Goal: Task Accomplishment & Management: Manage account settings

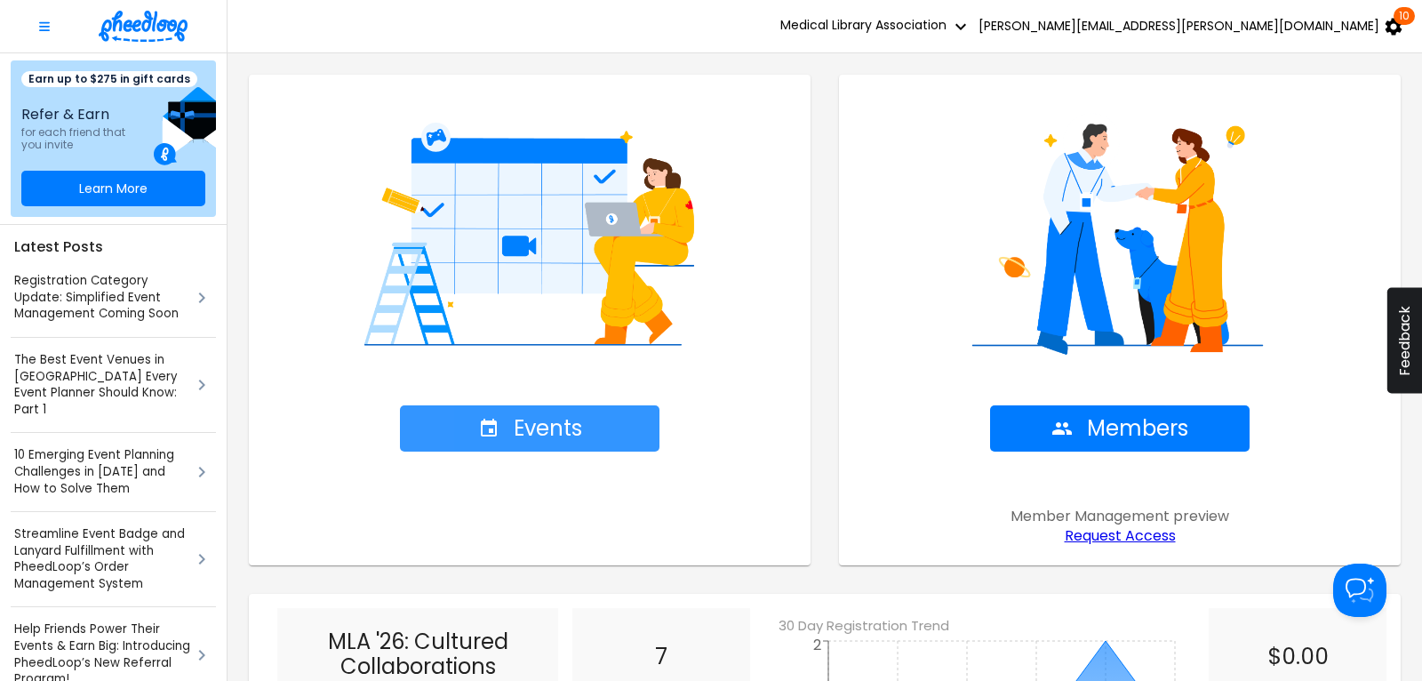
click at [547, 429] on span "Events" at bounding box center [530, 428] width 104 height 25
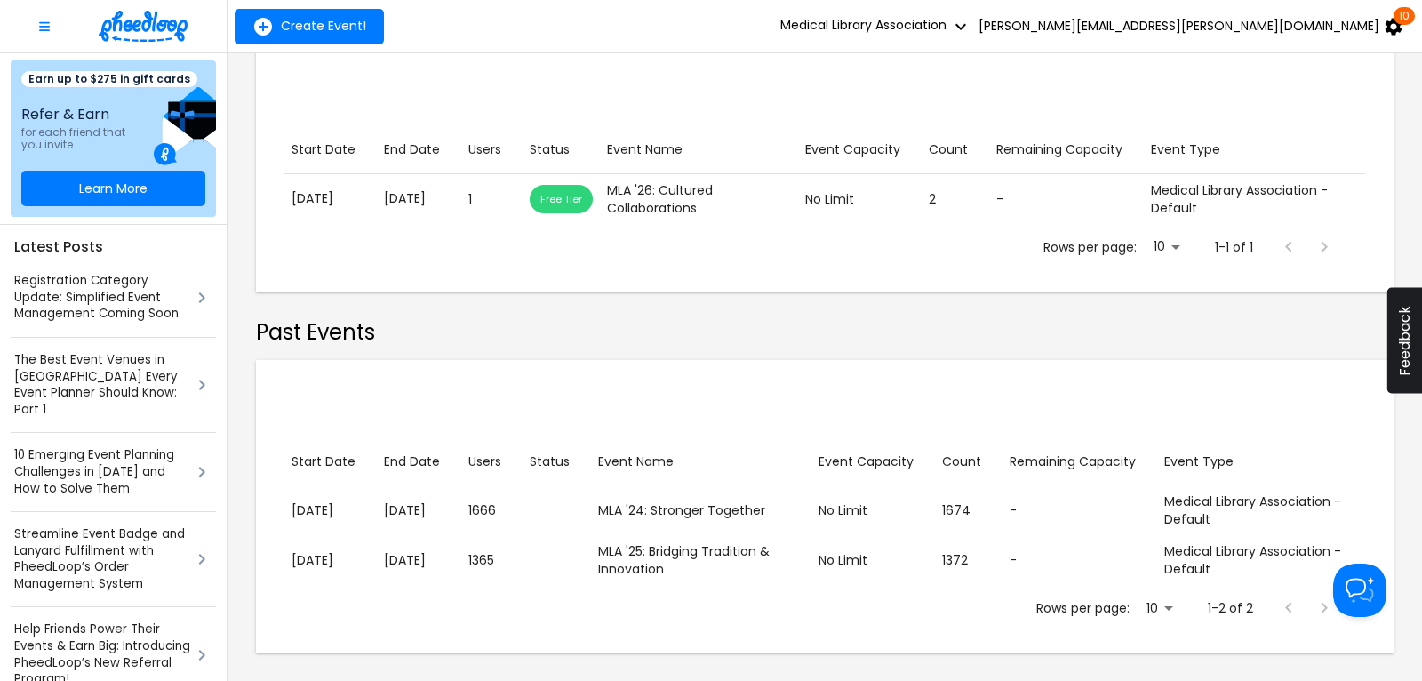
scroll to position [133, 0]
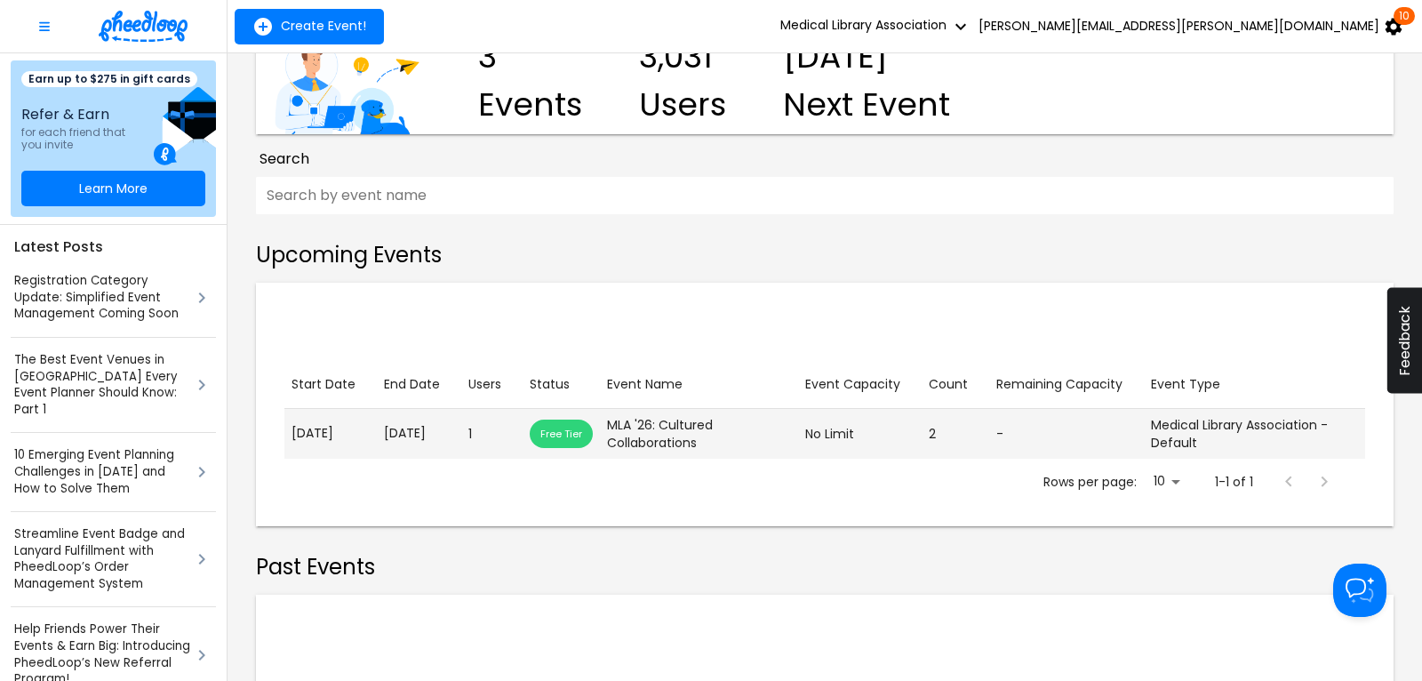
click at [442, 436] on p "[DATE]" at bounding box center [419, 433] width 70 height 19
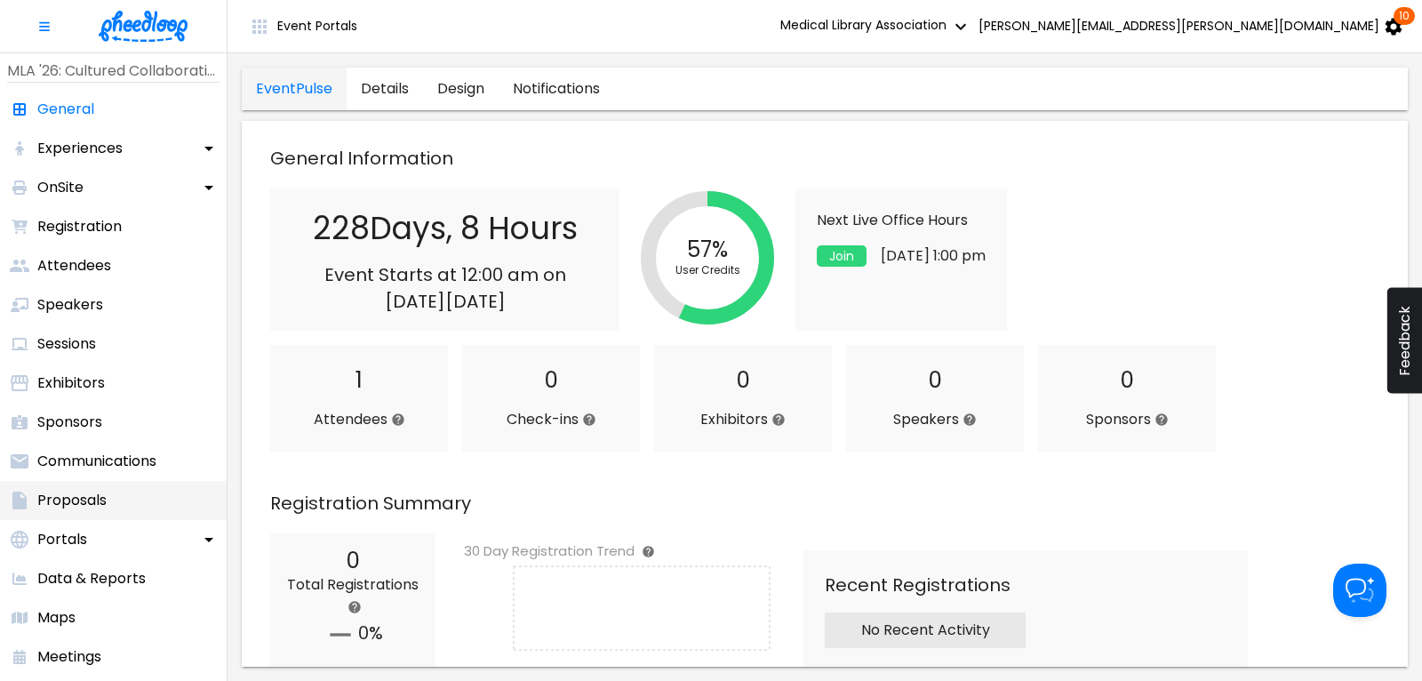
click at [60, 492] on p "Proposals" at bounding box center [71, 500] width 69 height 21
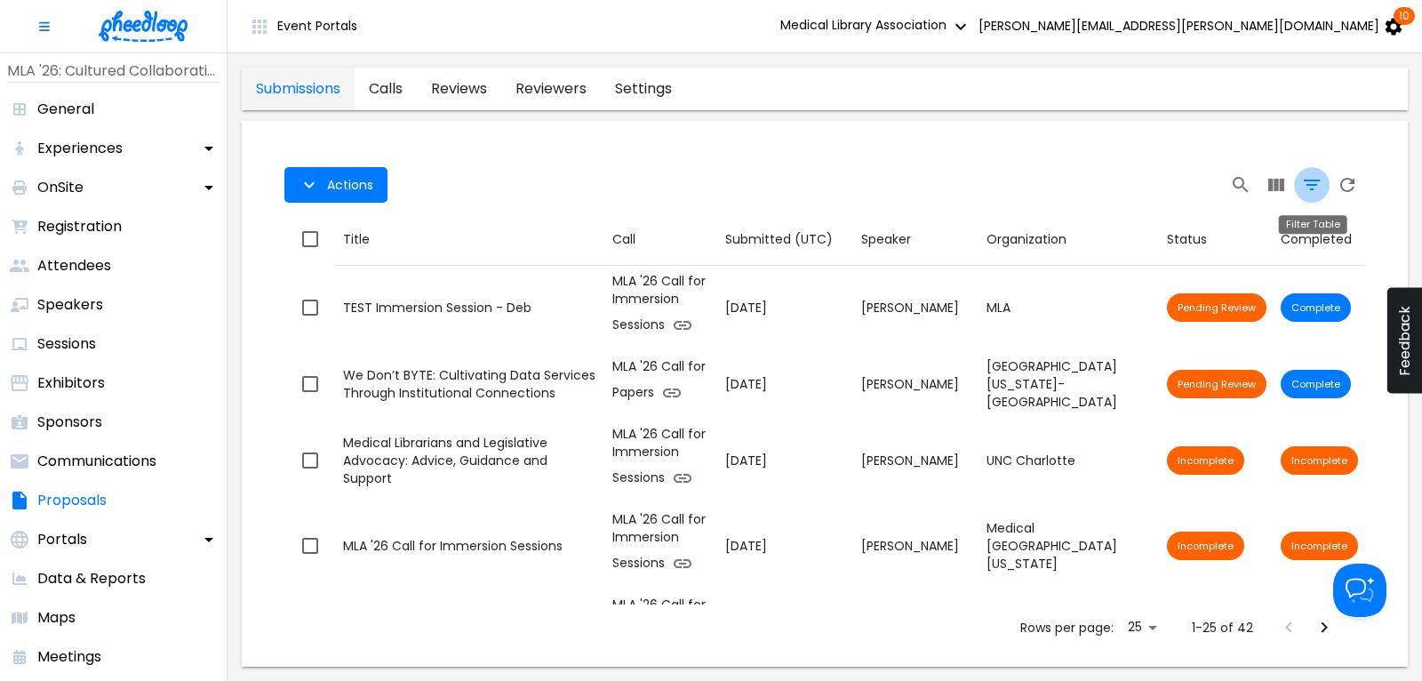
click at [1310, 187] on icon "Filter Table" at bounding box center [1311, 184] width 21 height 21
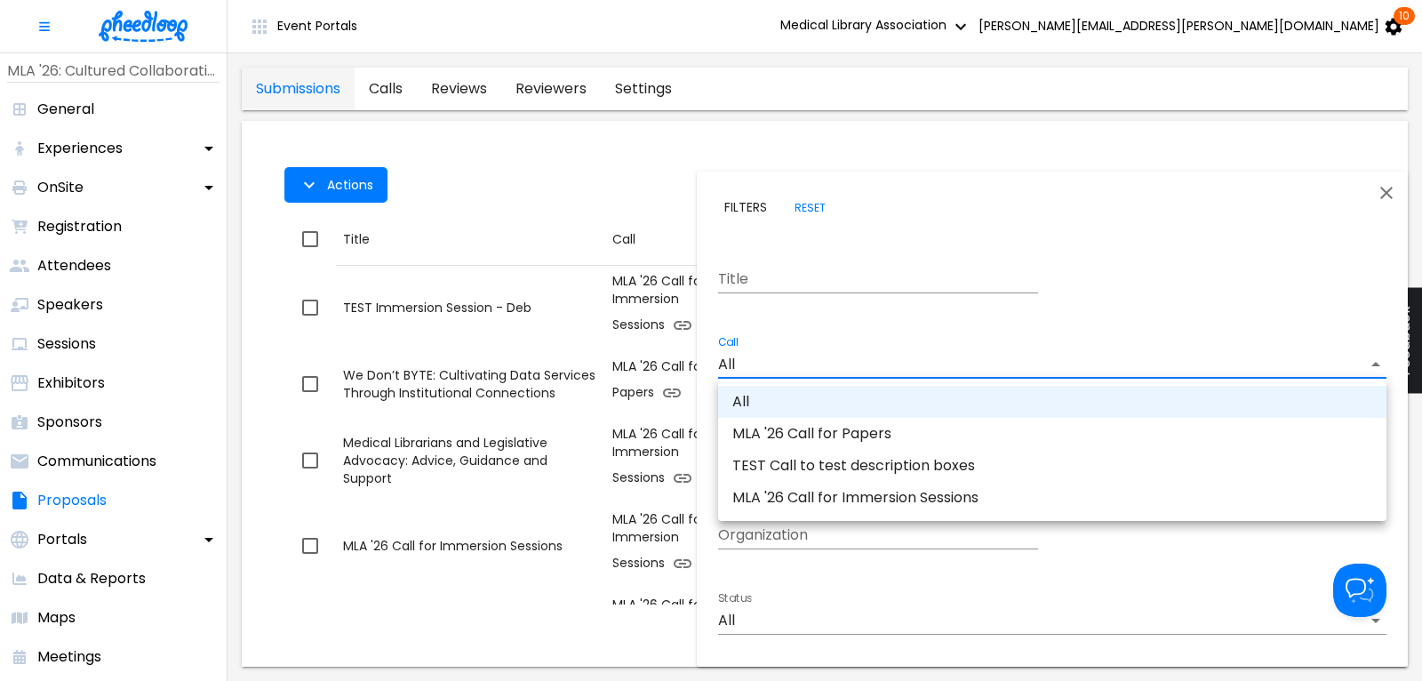
click at [780, 357] on body "Event Portals Medical Library Association [PERSON_NAME][EMAIL_ADDRESS][PERSON_N…" at bounding box center [711, 340] width 1422 height 681
click at [847, 502] on li "MLA '26 Call for Immersion Sessions" at bounding box center [1052, 498] width 668 height 32
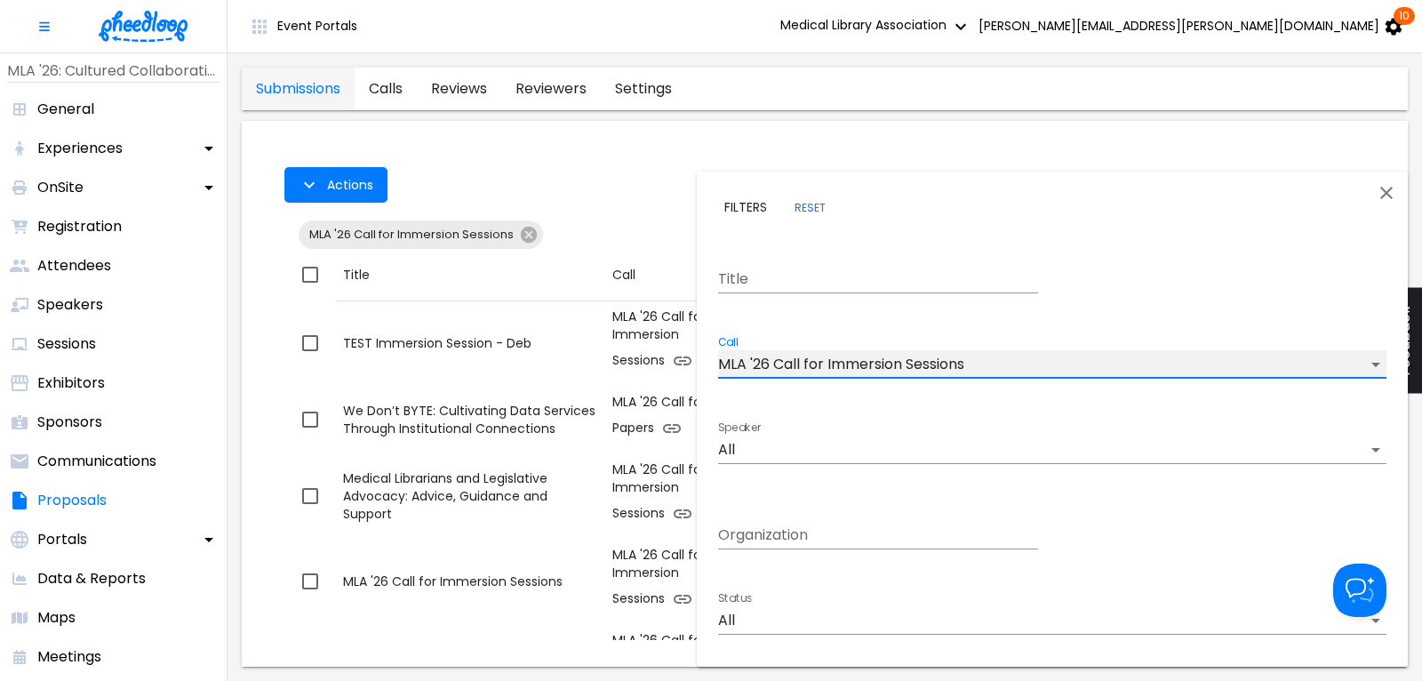
type input "CALKIRA09Z18DK8"
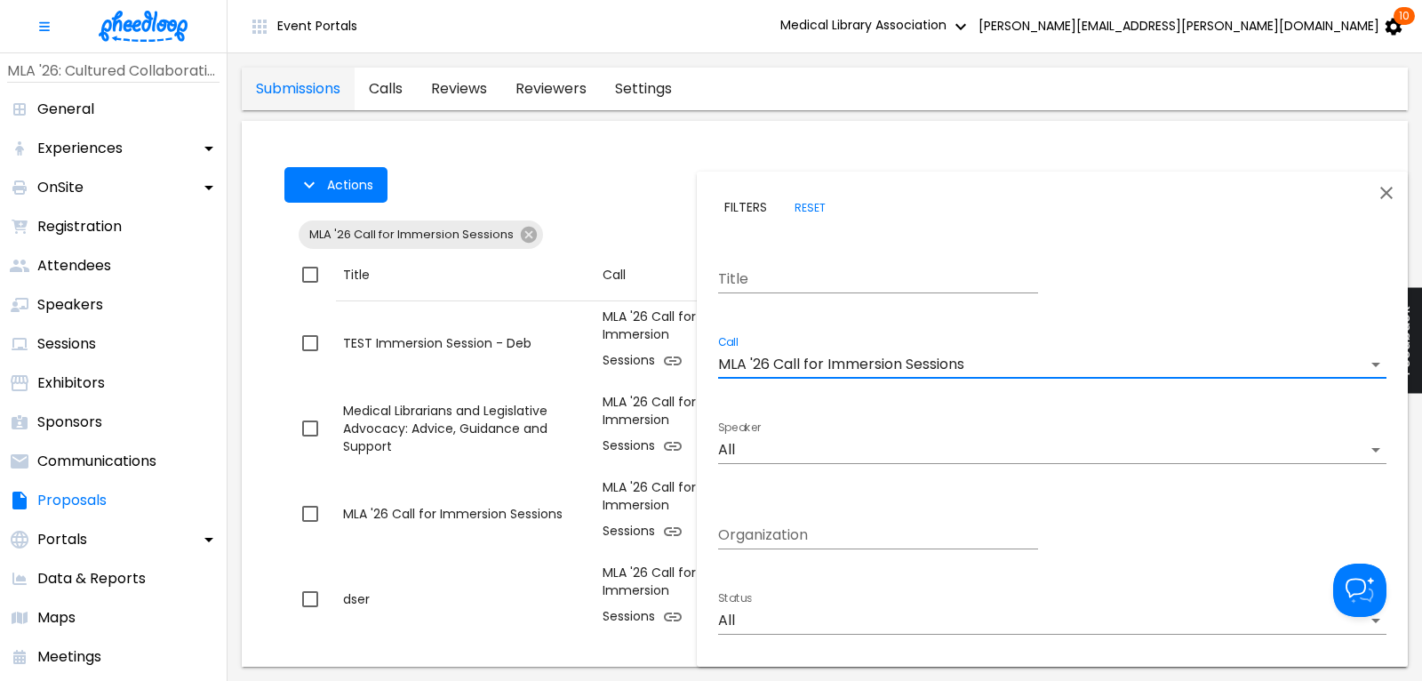
click at [663, 182] on div at bounding box center [711, 340] width 1422 height 681
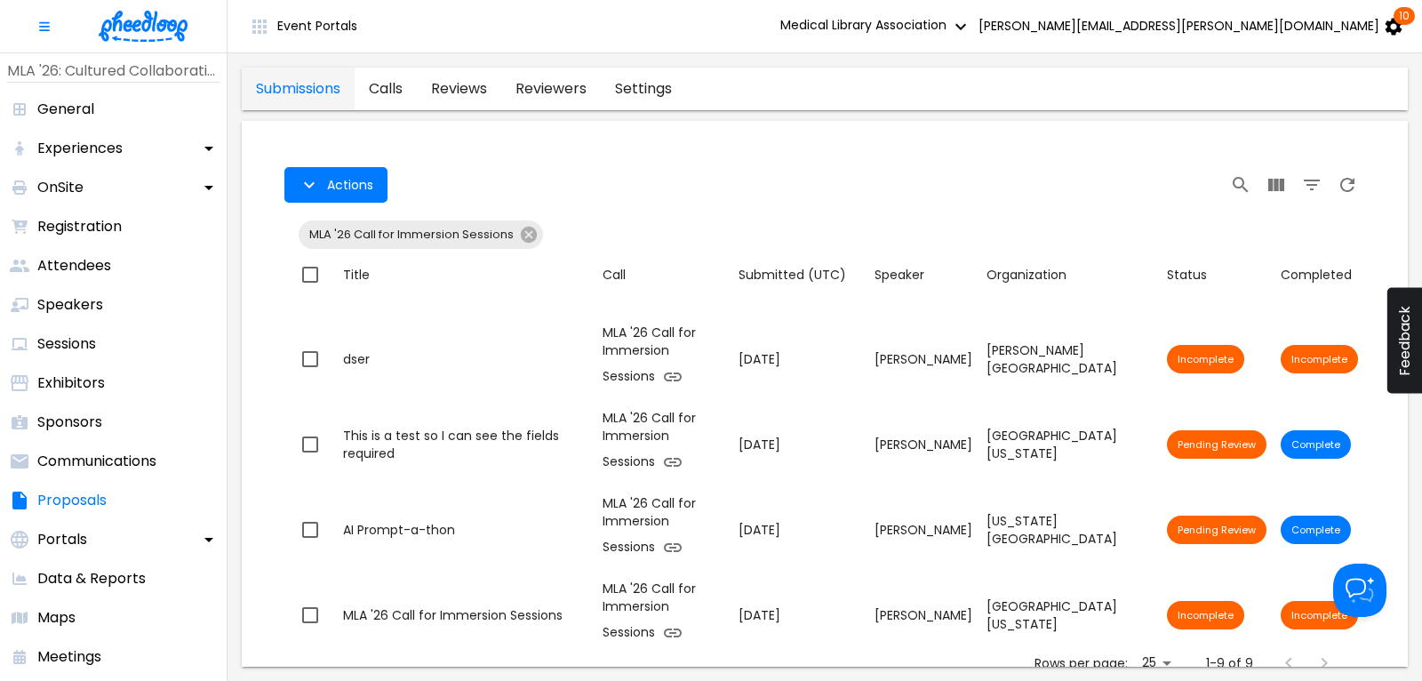
scroll to position [360, 0]
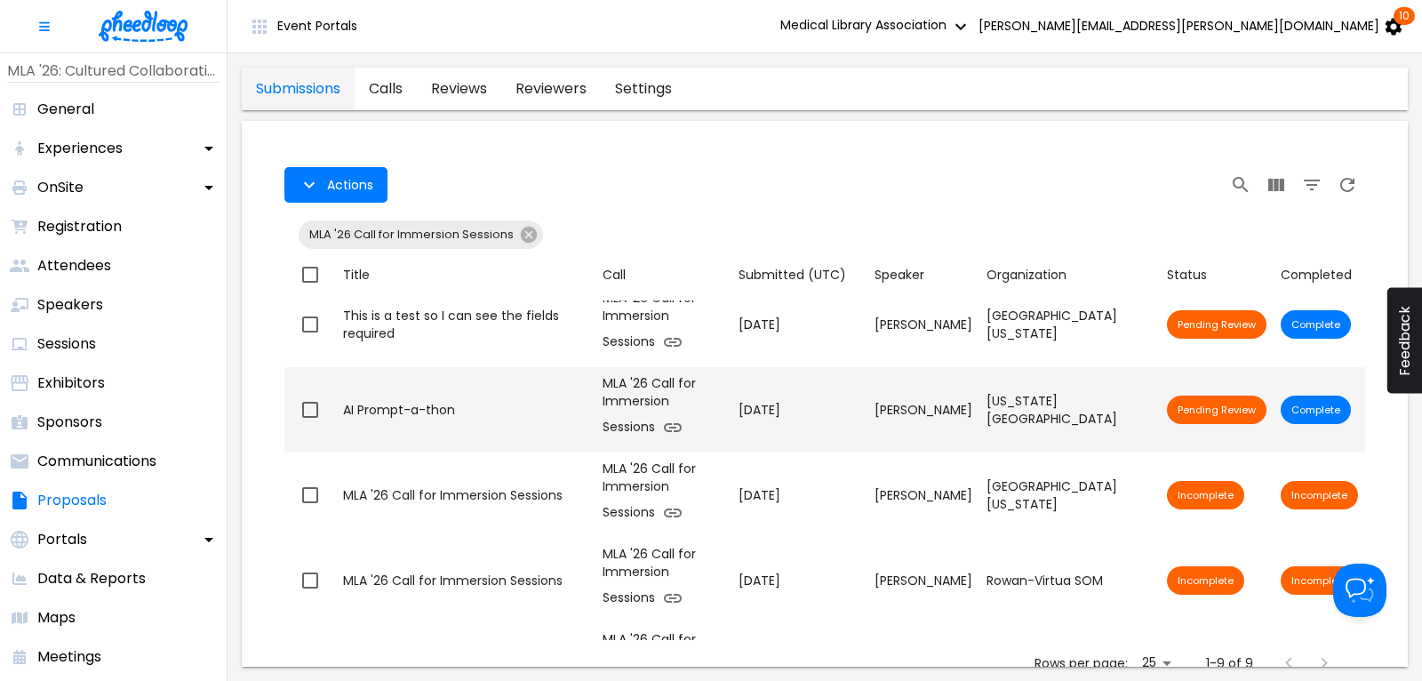
click at [428, 409] on div "AI Prompt-a-thon" at bounding box center [465, 410] width 245 height 18
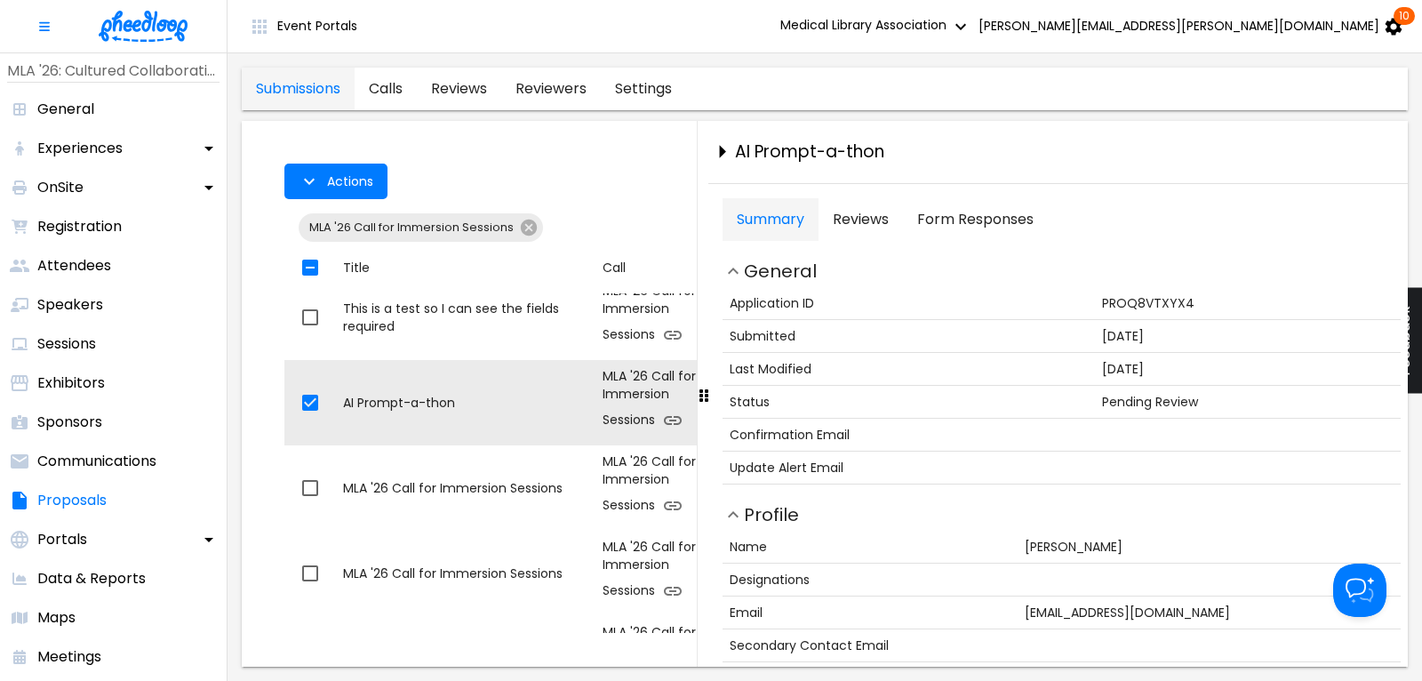
click at [969, 220] on Responses "Form Responses" at bounding box center [975, 219] width 145 height 43
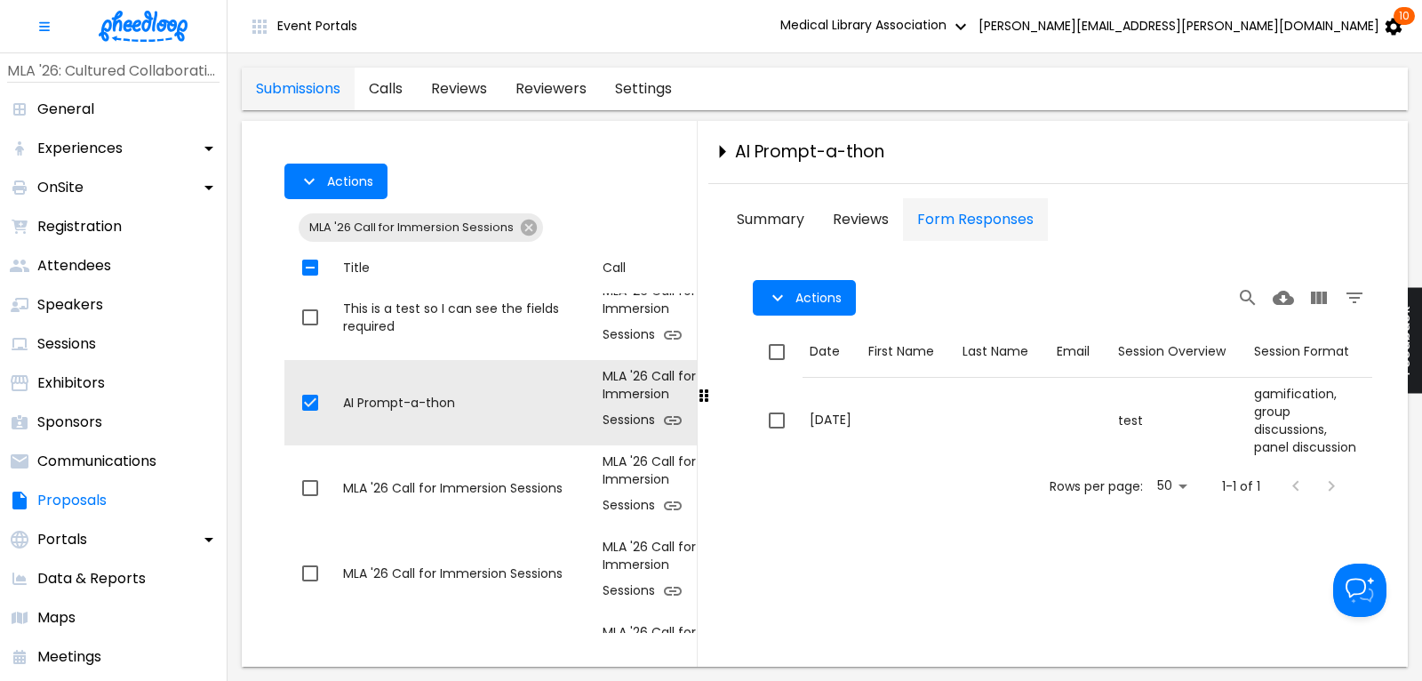
click at [723, 150] on icon "close-drawer" at bounding box center [722, 152] width 6 height 13
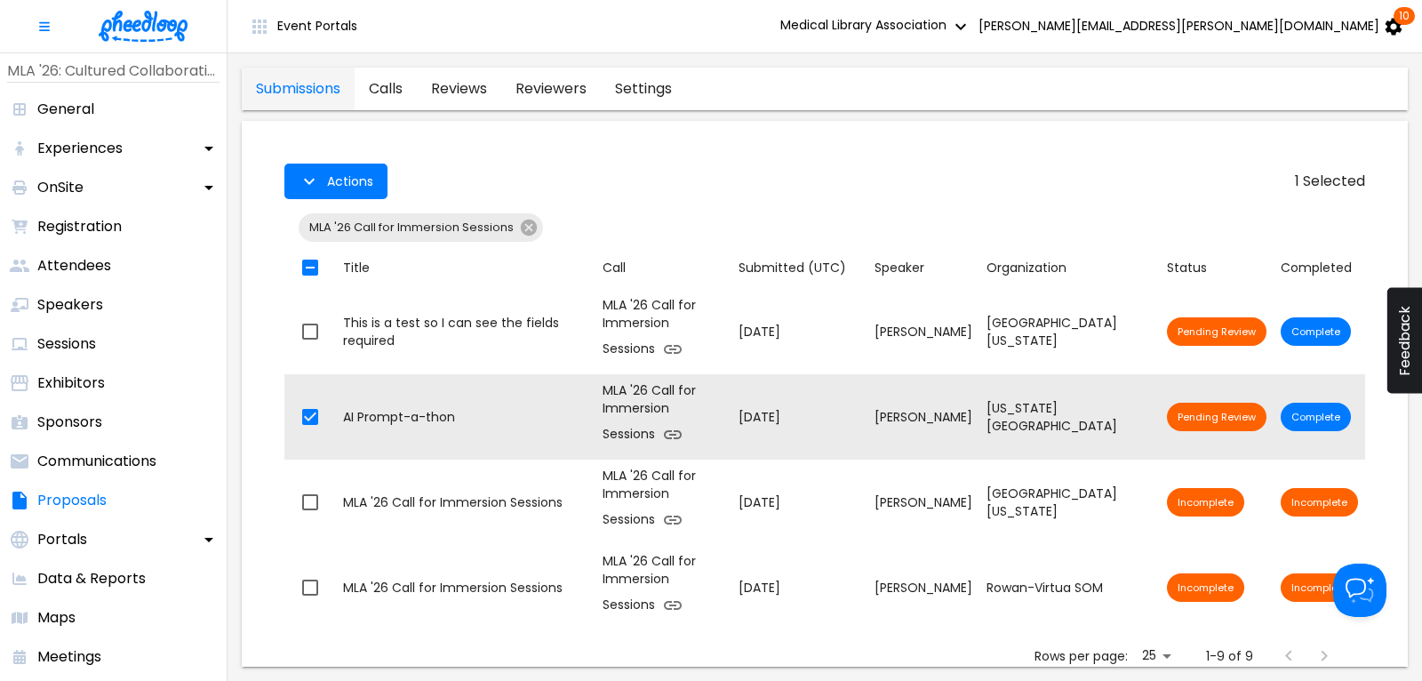
scroll to position [360, 0]
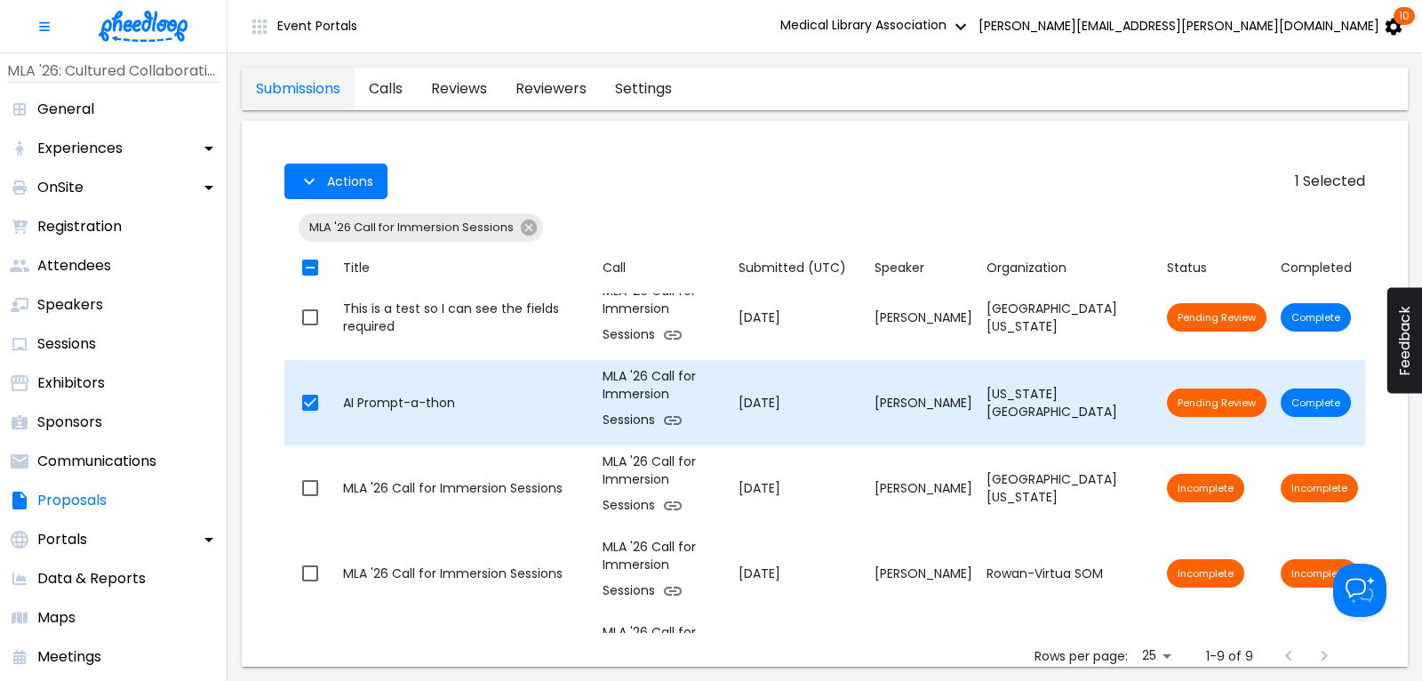
click at [408, 402] on div "AI Prompt-a-thon" at bounding box center [465, 403] width 245 height 18
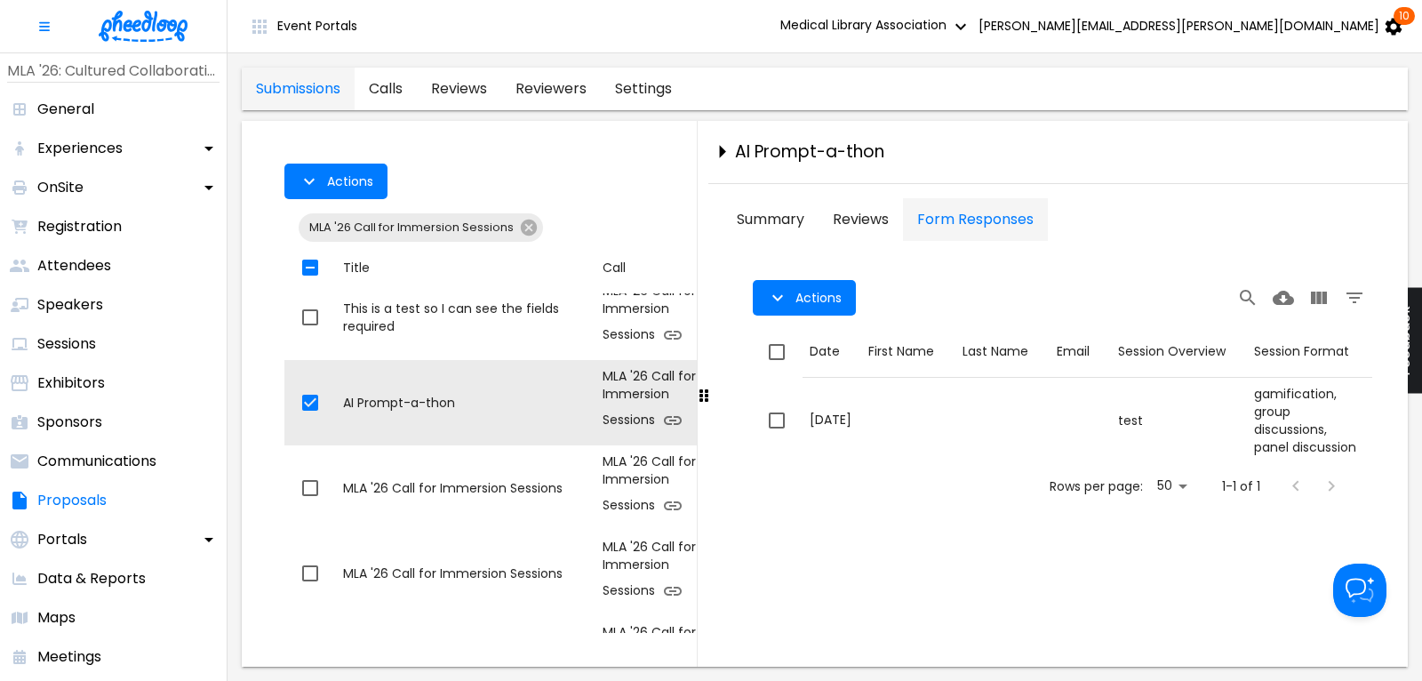
click at [749, 218] on button "Summary" at bounding box center [771, 219] width 96 height 43
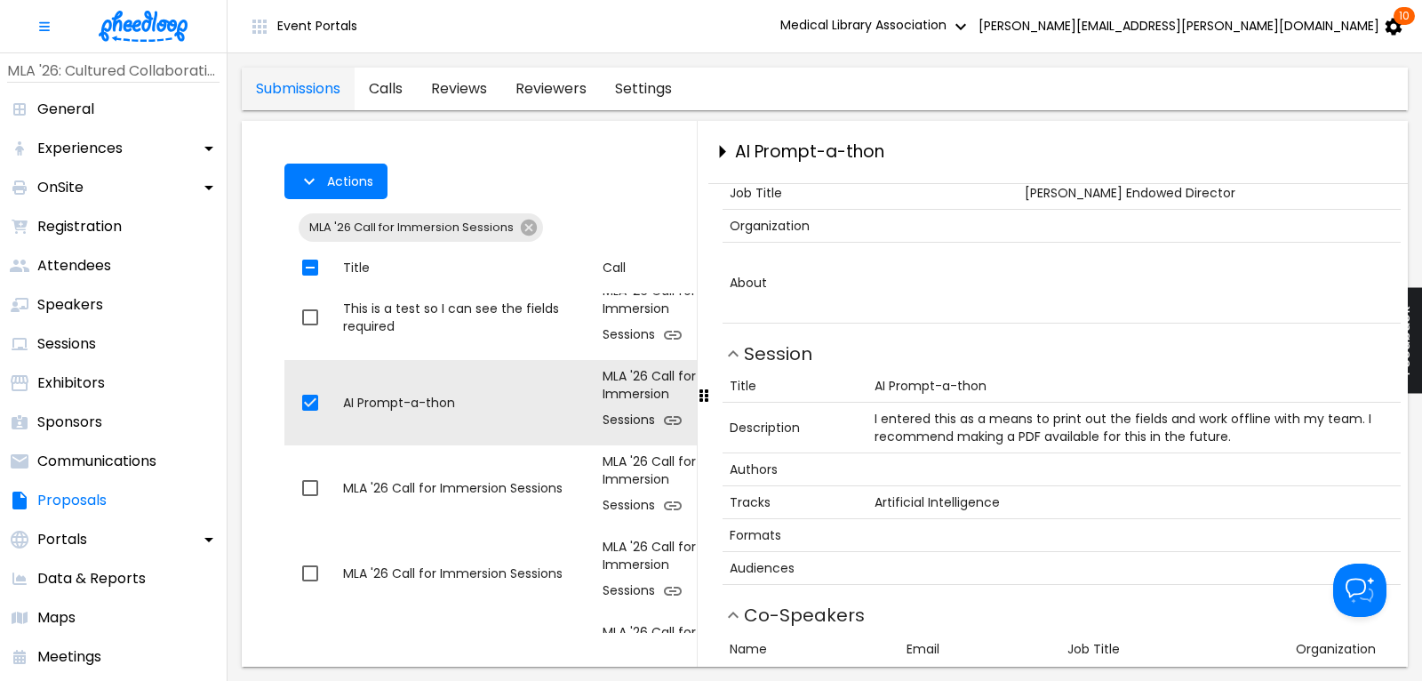
scroll to position [628, 0]
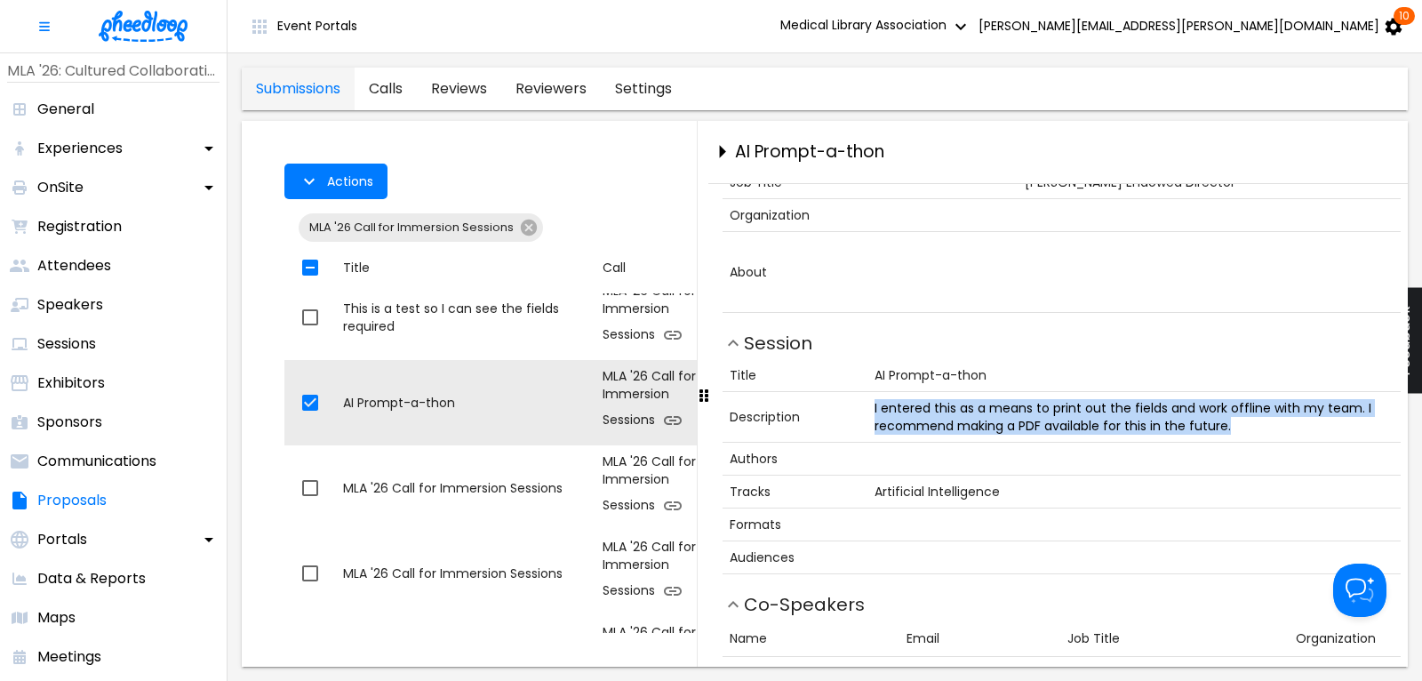
drag, startPoint x: 874, startPoint y: 406, endPoint x: 1252, endPoint y: 426, distance: 378.3
click at [1252, 426] on td "I entered this as a means to print out the fields and work offline with my team…" at bounding box center [1134, 416] width 533 height 51
click at [721, 145] on icon "close-drawer" at bounding box center [722, 151] width 31 height 31
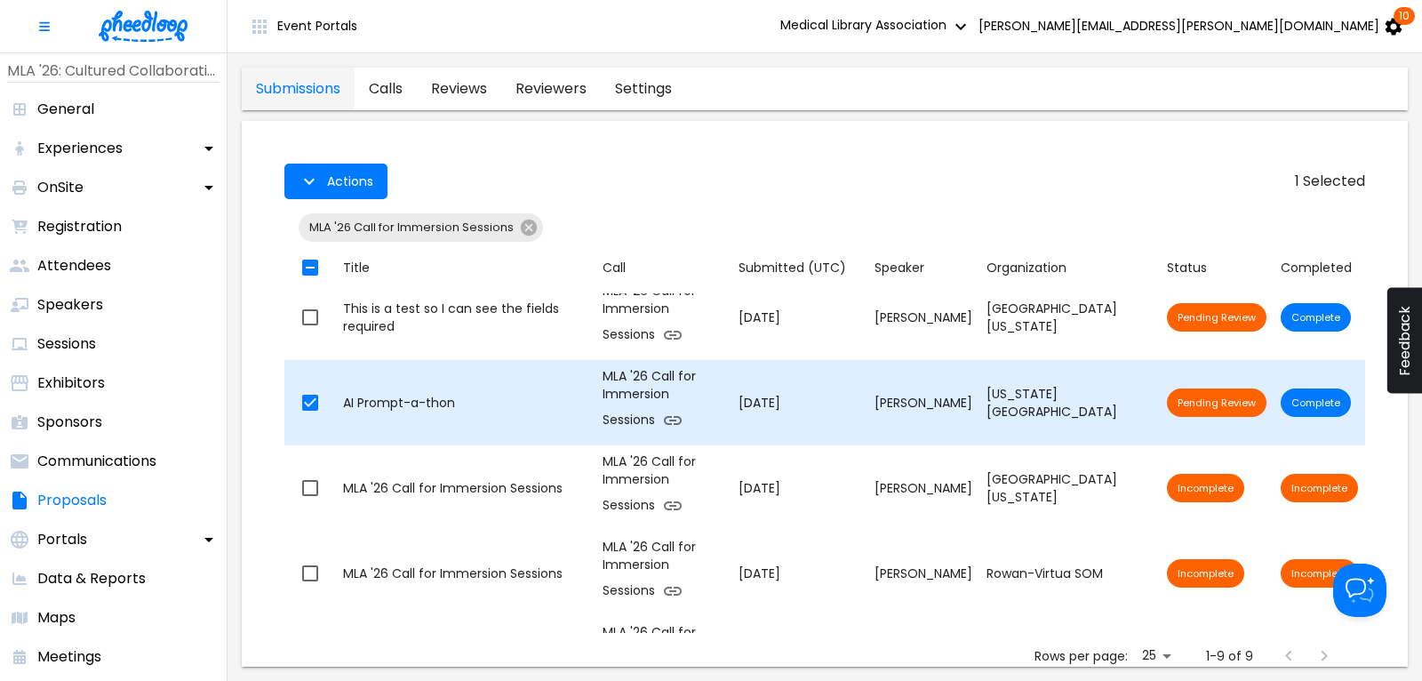
click at [439, 402] on div "AI Prompt-a-thon" at bounding box center [465, 403] width 245 height 18
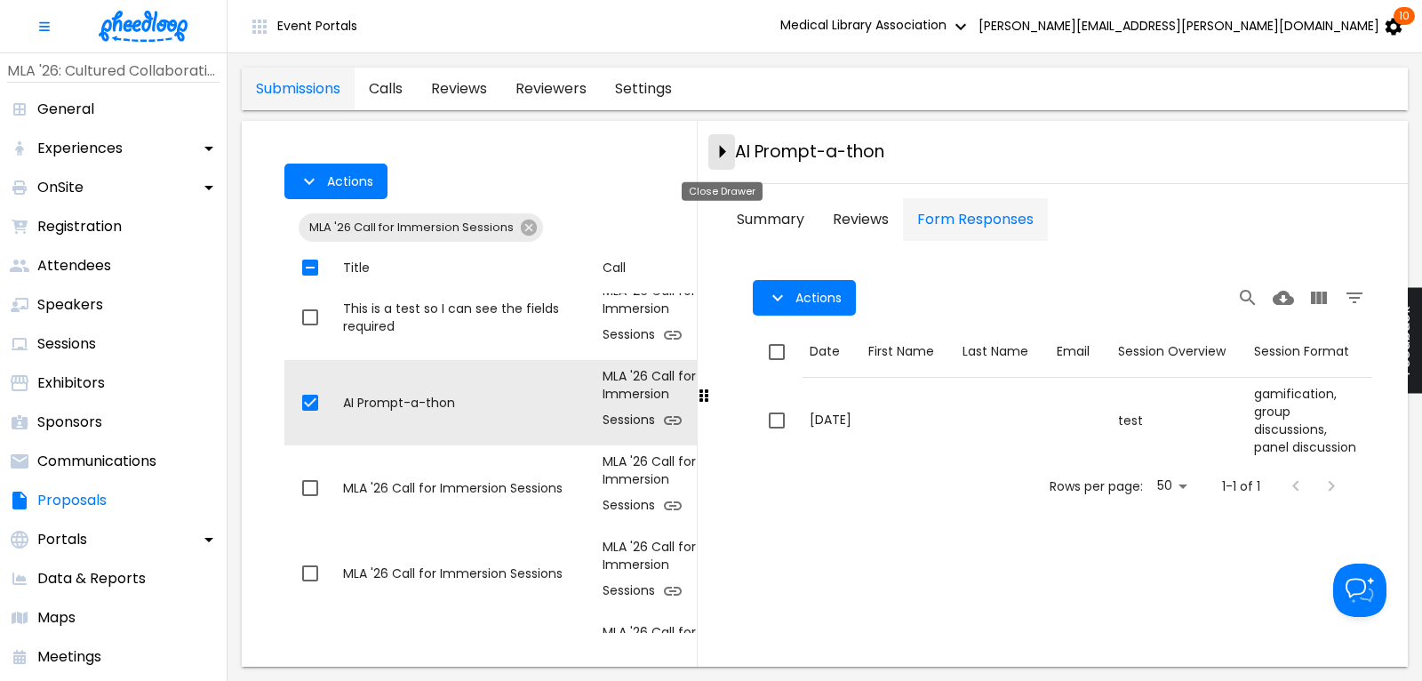
click at [723, 147] on icon "close-drawer" at bounding box center [722, 151] width 31 height 31
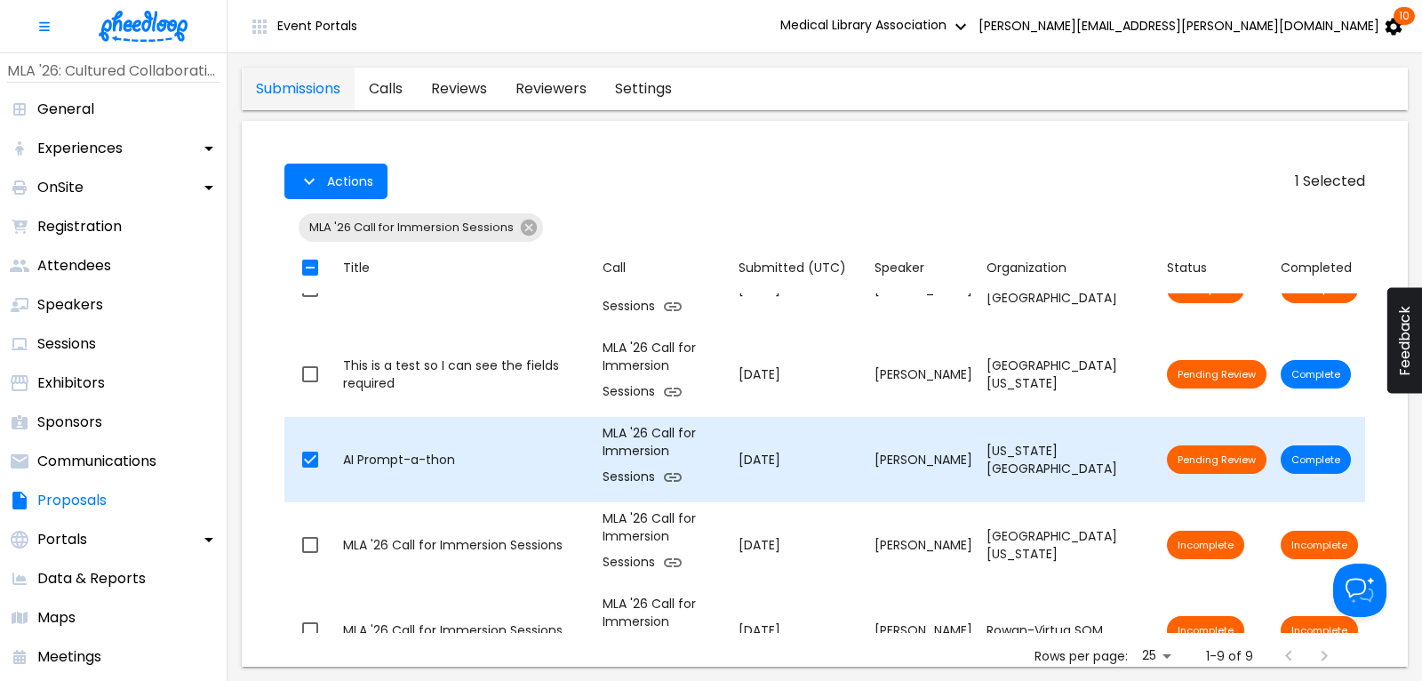
scroll to position [188, 0]
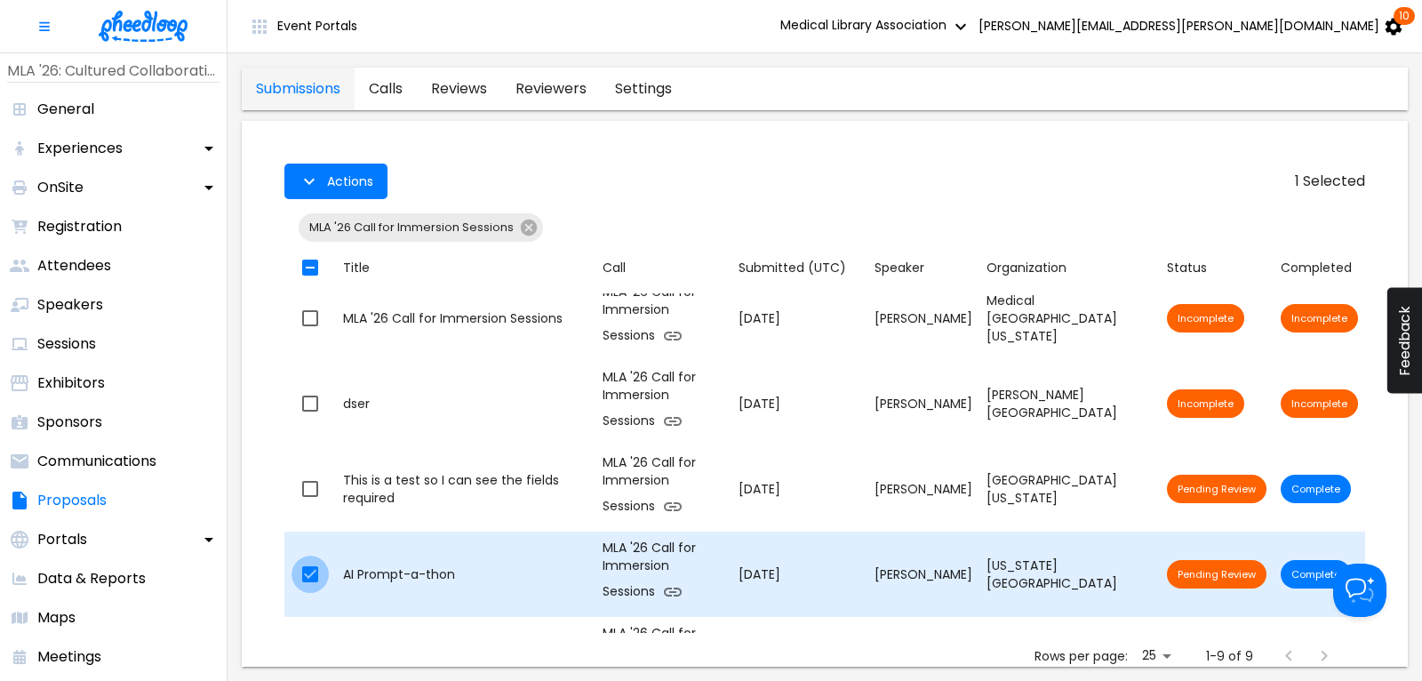
click at [301, 573] on input "checkbox" at bounding box center [310, 574] width 37 height 37
checkbox input "false"
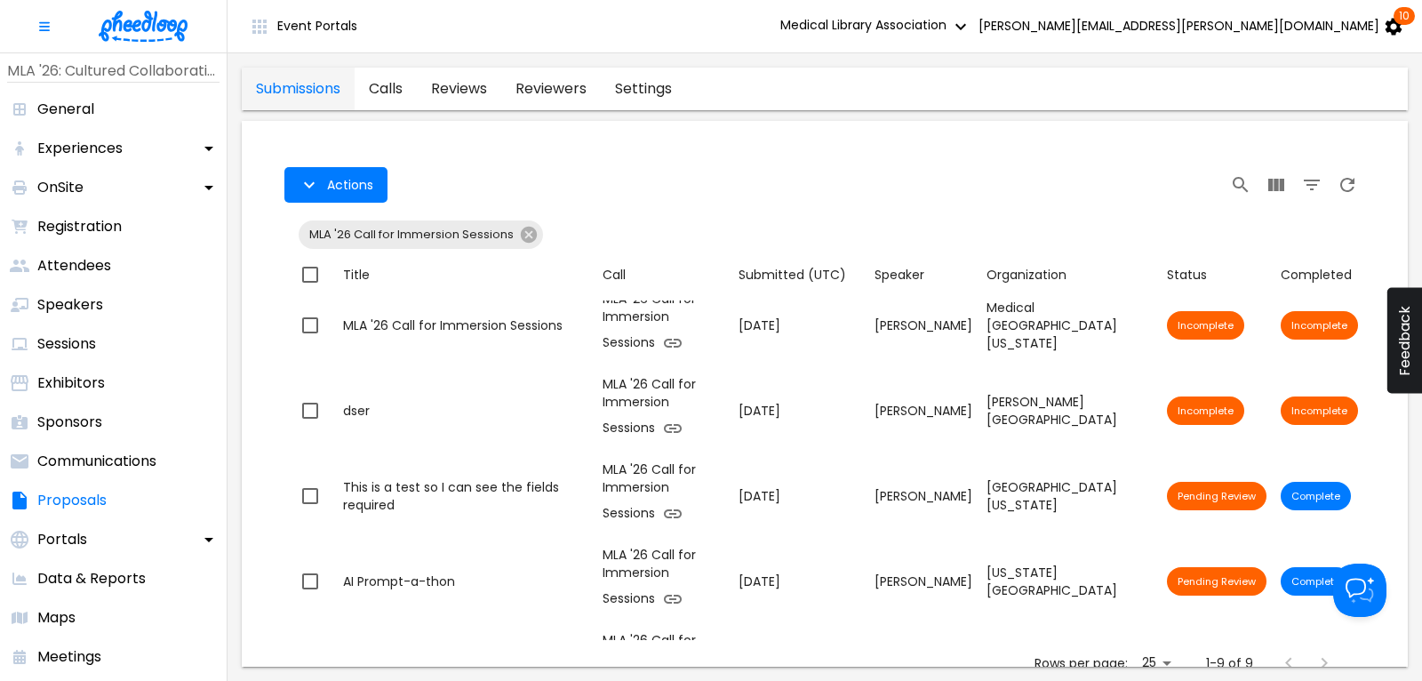
drag, startPoint x: 530, startPoint y: 233, endPoint x: 640, endPoint y: 153, distance: 136.2
click at [532, 228] on icon at bounding box center [529, 235] width 20 height 20
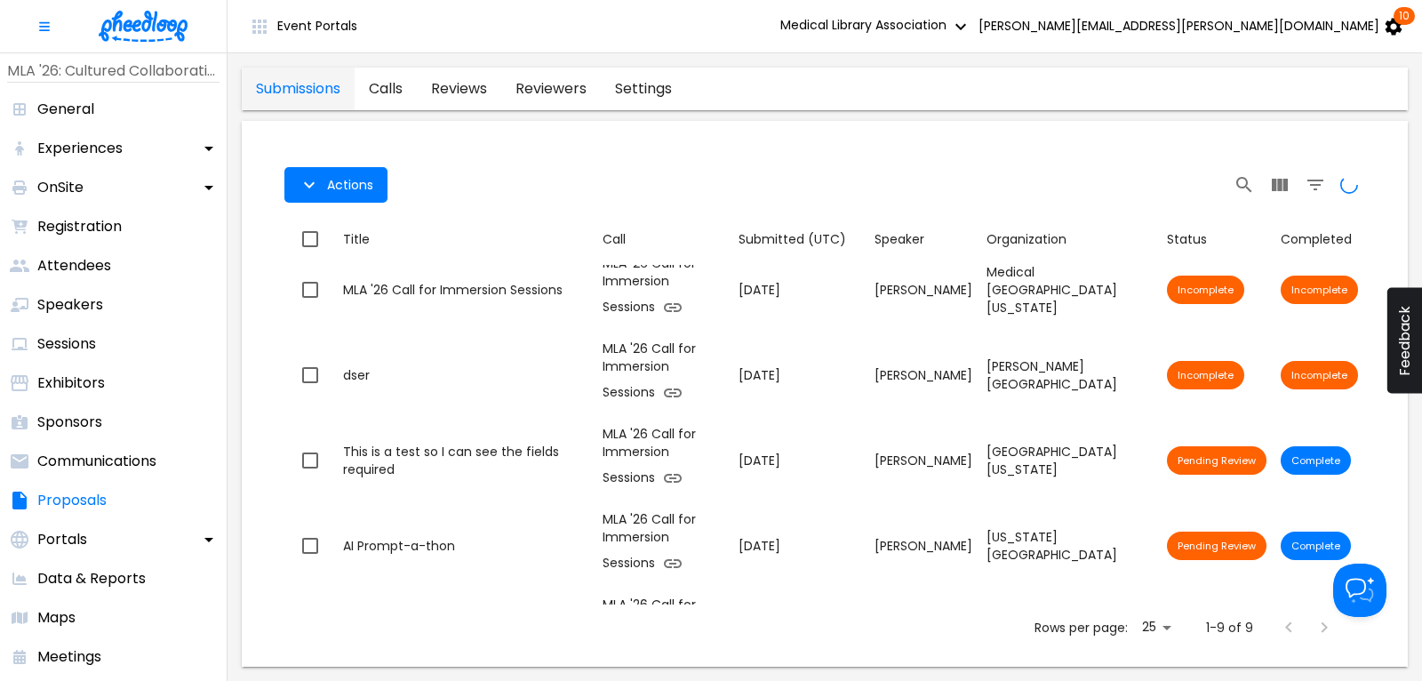
scroll to position [180, 0]
